Goal: Use online tool/utility

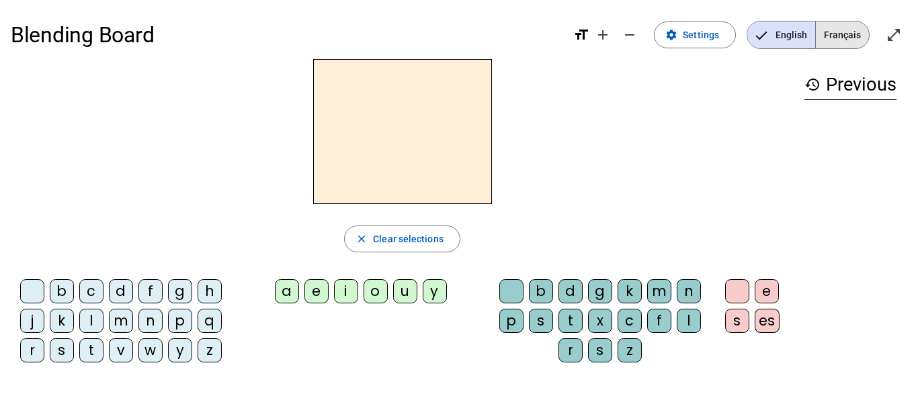
click at [840, 39] on span "Français" at bounding box center [842, 34] width 53 height 27
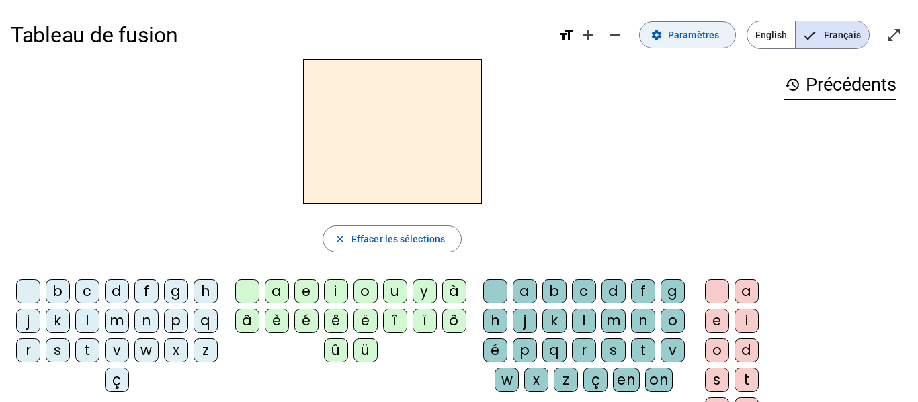
click at [706, 34] on span "Paramètres" at bounding box center [693, 35] width 51 height 16
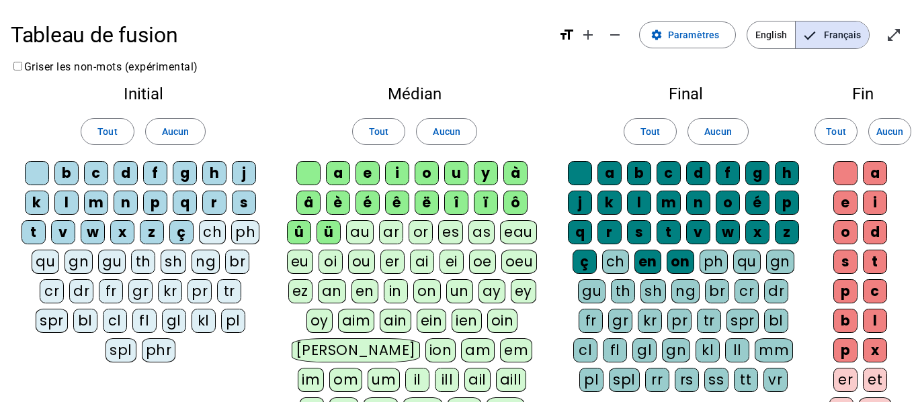
click at [854, 30] on span "Français" at bounding box center [831, 34] width 73 height 27
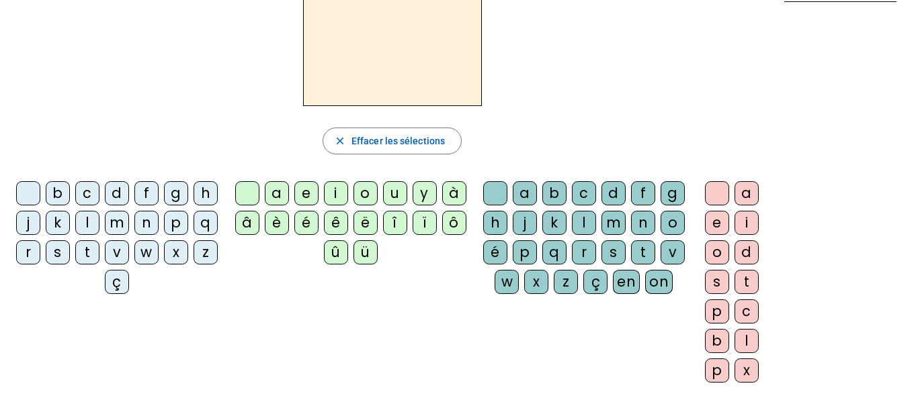
scroll to position [101, 0]
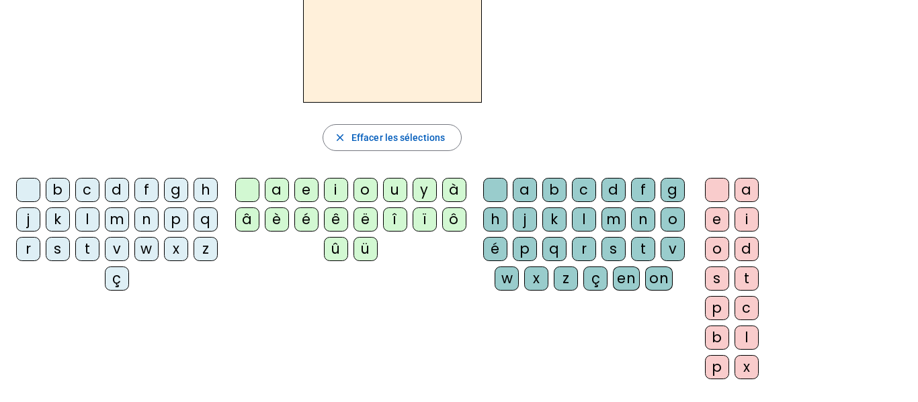
click at [70, 193] on div "b" at bounding box center [58, 190] width 24 height 24
click at [280, 197] on div "a" at bounding box center [277, 190] width 24 height 24
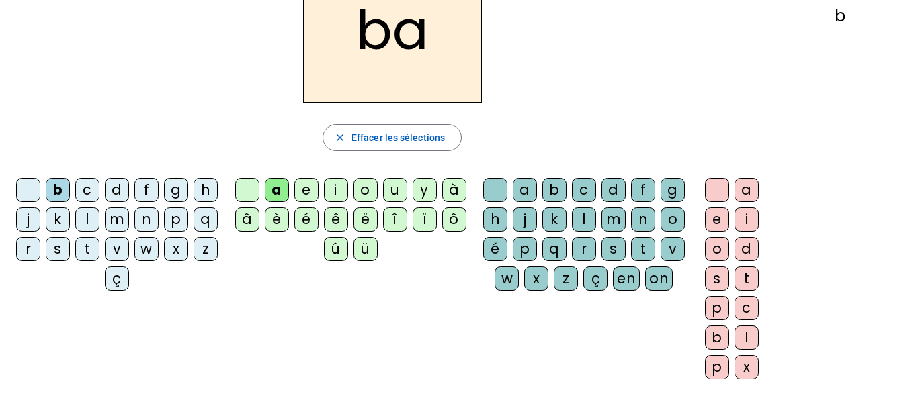
click at [714, 274] on div "s" at bounding box center [717, 279] width 24 height 24
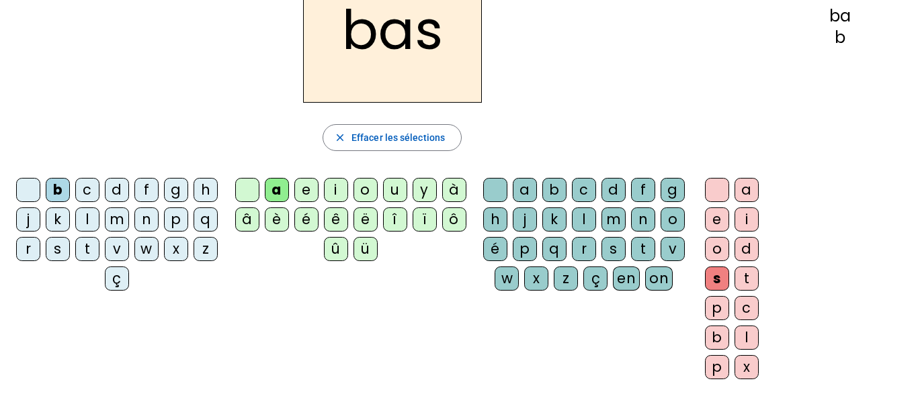
click at [164, 232] on div "p" at bounding box center [176, 220] width 24 height 24
click at [743, 271] on div "t" at bounding box center [746, 279] width 24 height 24
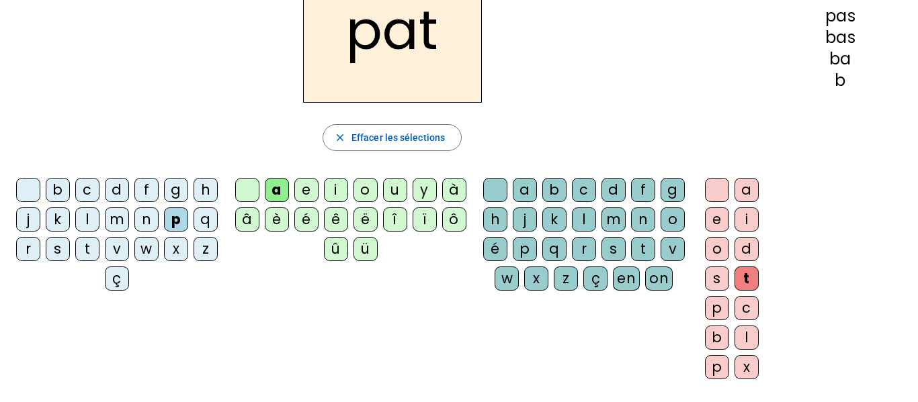
click at [332, 194] on div "i" at bounding box center [336, 190] width 24 height 24
